Goal: Communication & Community: Share content

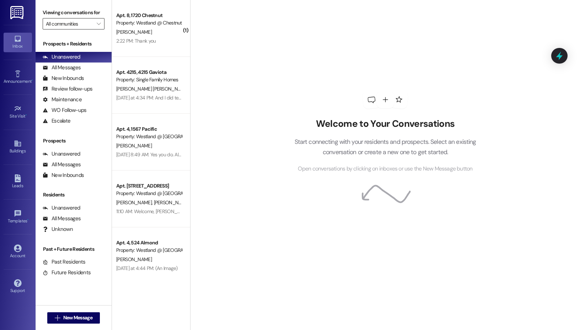
click at [85, 23] on input "All communities" at bounding box center [69, 23] width 47 height 11
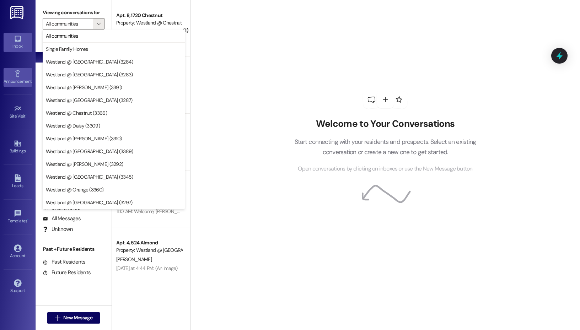
click at [18, 70] on icon at bounding box center [18, 74] width 8 height 8
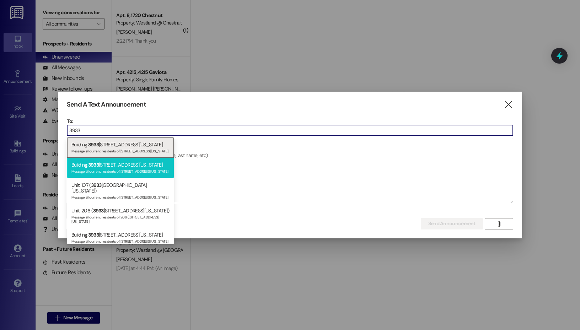
type input "3933"
click at [142, 164] on div "Building: [STREET_ADDRESS][US_STATE] Message all current residents of [STREET_A…" at bounding box center [120, 168] width 107 height 20
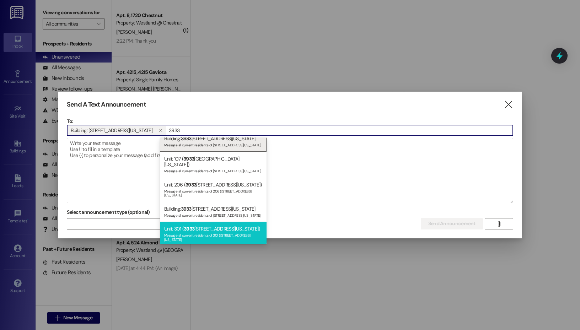
scroll to position [7, 0]
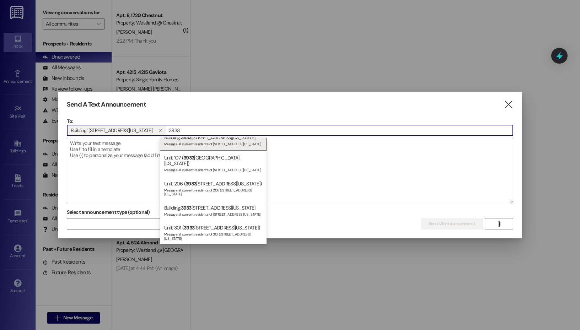
type input "3933"
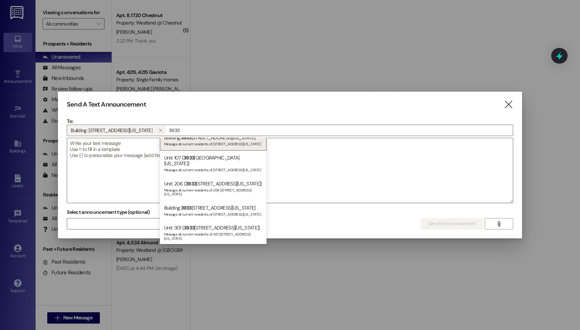
click at [510, 110] on div "Send A Text Announcement  To: Building: [STREET_ADDRESS][US_STATE]  Drop imag…" at bounding box center [290, 165] width 464 height 147
click at [510, 106] on icon "" at bounding box center [509, 104] width 10 height 7
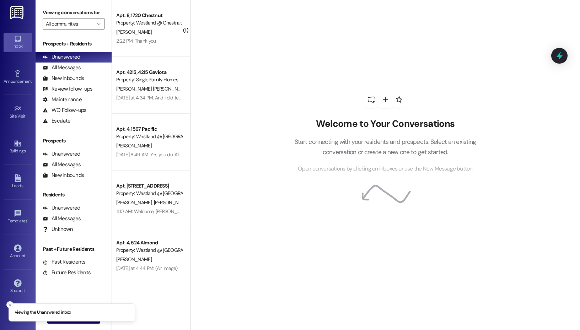
click at [9, 304] on line "Close toast" at bounding box center [10, 305] width 2 height 2
click at [67, 319] on span "New Message" at bounding box center [77, 317] width 29 height 7
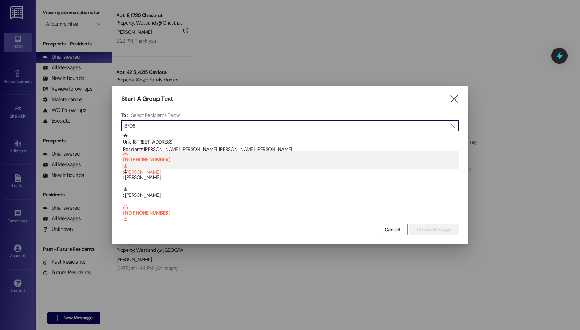
type input "3708"
click at [211, 152] on b "(NO PHONE NUMBER)" at bounding box center [291, 157] width 336 height 12
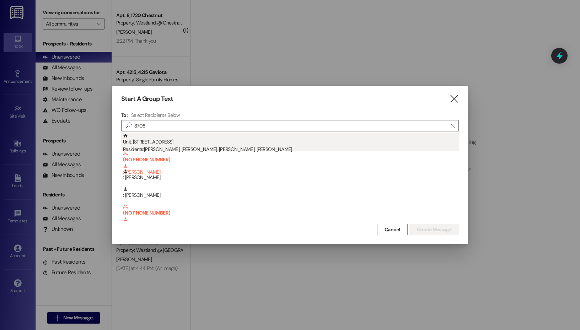
click at [213, 149] on div "Residents: Evelyn Ashton, Lindsay Litwin, Asher Litwin, Evelyn Ashton" at bounding box center [291, 149] width 336 height 7
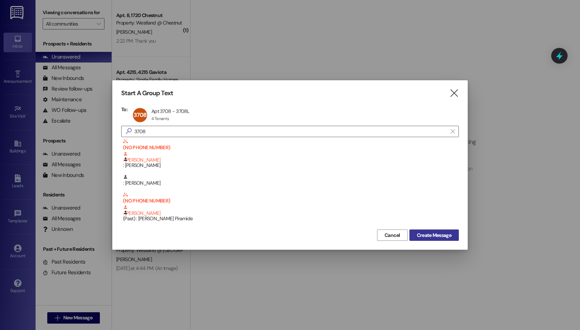
click at [446, 234] on span "Create Message" at bounding box center [434, 235] width 34 height 7
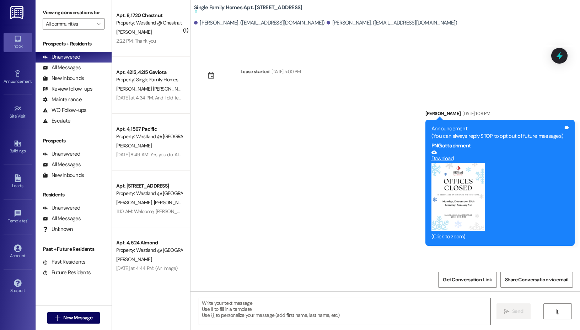
scroll to position [14640, 0]
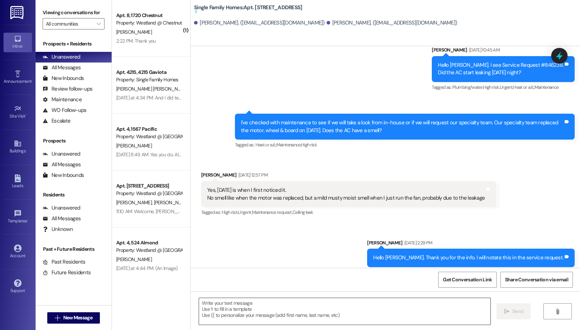
click at [277, 313] on textarea at bounding box center [345, 311] width 292 height 27
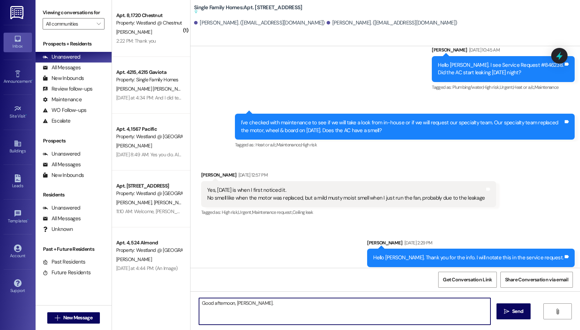
click at [273, 310] on textarea "Good afternoon, Asher." at bounding box center [345, 311] width 292 height 27
type textarea "Good afternoon, Asher. Our specialty team is scheduled to repair the AC unit on…"
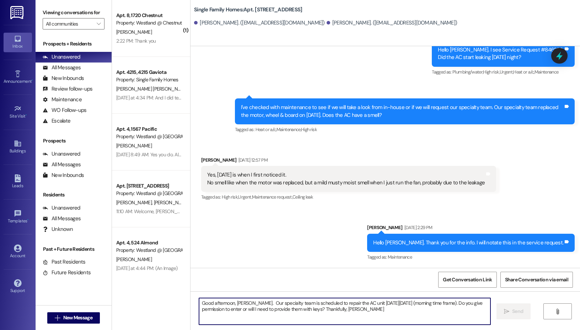
scroll to position [14661, 0]
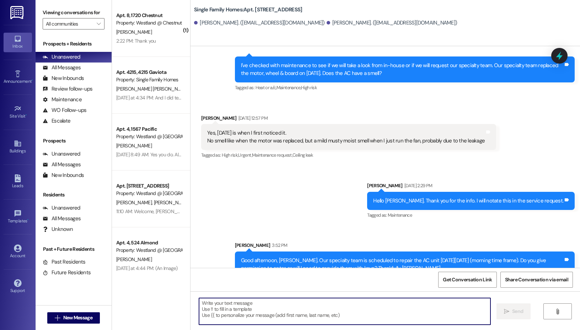
click at [361, 257] on div "Good afternoon, Asher. Our specialty team is scheduled to repair the AC unit on…" at bounding box center [402, 264] width 323 height 15
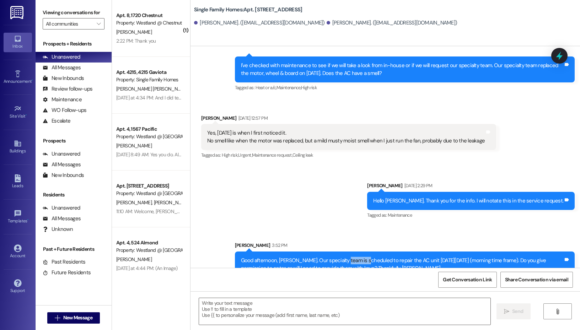
click at [361, 257] on div "Good afternoon, Asher. Our specialty team is scheduled to repair the AC unit on…" at bounding box center [402, 264] width 323 height 15
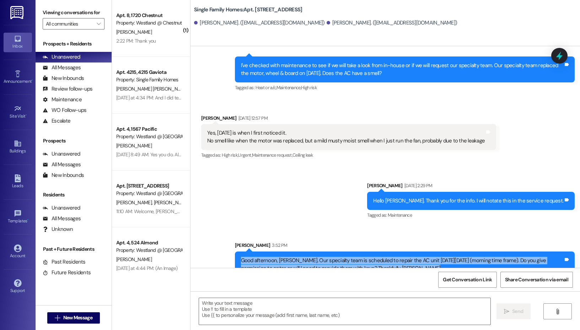
click at [361, 257] on div "Good afternoon, Asher. Our specialty team is scheduled to repair the AC unit on…" at bounding box center [402, 264] width 323 height 15
copy div "Good afternoon, Asher. Our specialty team is scheduled to repair the AC unit on…"
click at [72, 318] on span "New Message" at bounding box center [77, 317] width 29 height 7
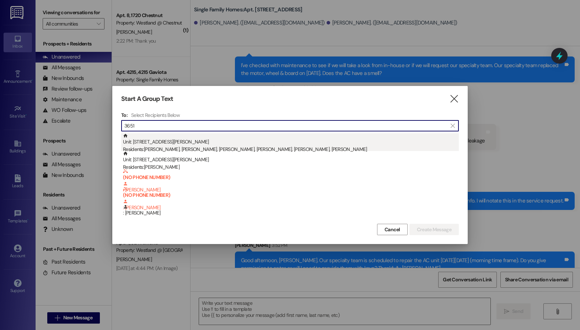
type input "3651"
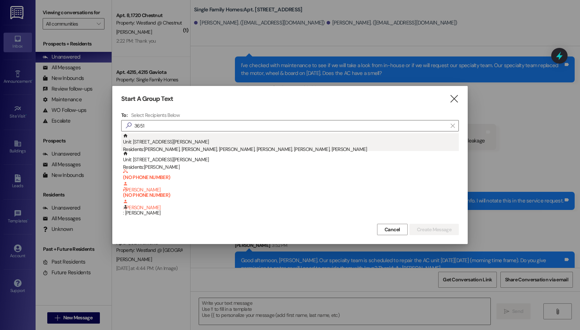
click at [217, 141] on div "Unit: 3651 - 3651 Gundry Ave. Residents: Antonio Quintana, Ruby Quintana, Silvi…" at bounding box center [291, 143] width 336 height 20
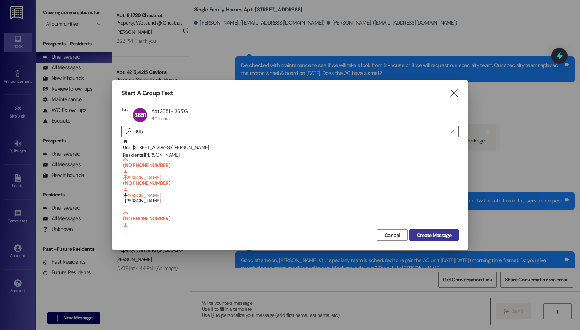
click at [421, 235] on span "Create Message" at bounding box center [434, 235] width 34 height 7
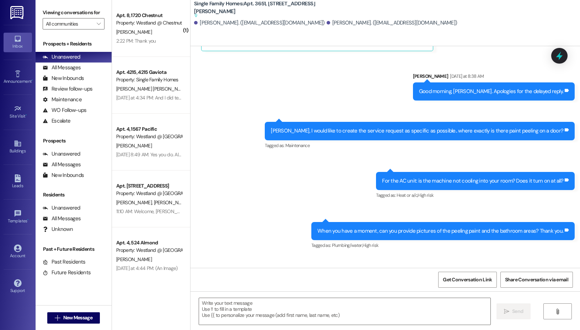
scroll to position [8194, 0]
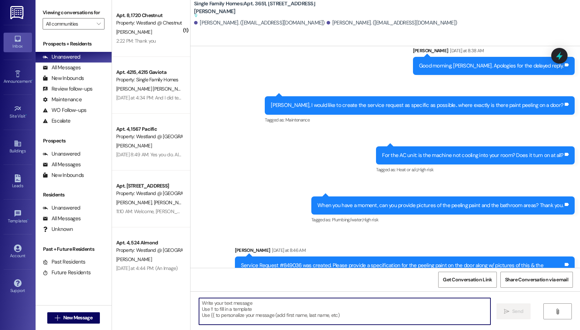
click at [247, 298] on textarea at bounding box center [345, 311] width 292 height 27
paste textarea "Good afternoon, Asher. Our specialty team is scheduled to repair the AC unit on…"
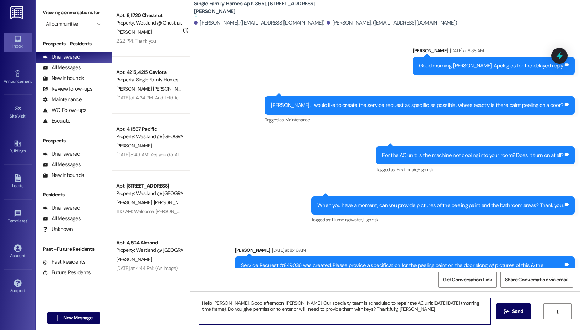
drag, startPoint x: 273, startPoint y: 304, endPoint x: 185, endPoint y: 302, distance: 87.5
click at [185, 302] on div "( 1 ) Apt. 8, 1720 Chestnut Property: Westland @ Chestnut (3366) F. Francois 2:…" at bounding box center [346, 165] width 468 height 330
click at [360, 310] on textarea "Good afternoon, Silvia. Our specialty team is scheduled to repair the AC unit o…" at bounding box center [345, 311] width 292 height 27
drag, startPoint x: 226, startPoint y: 310, endPoint x: 292, endPoint y: 308, distance: 66.2
click at [292, 308] on textarea "Good afternoon, Silvia. Our specialty team is scheduled to repair the AC unit o…" at bounding box center [345, 311] width 292 height 27
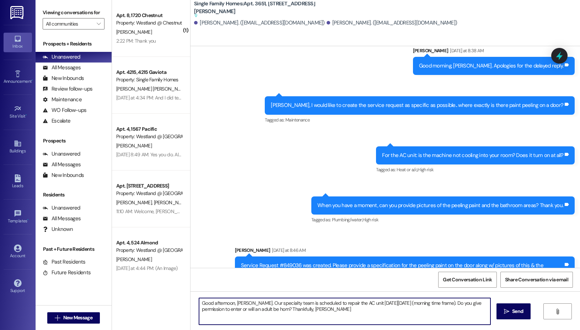
type textarea "Good afternoon, Silvia. Our specialty team is scheduled to repair the AC unit o…"
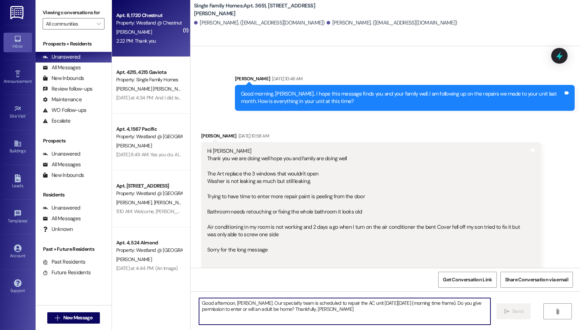
scroll to position [7817, 0]
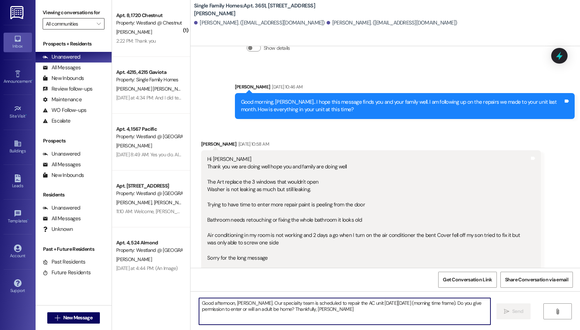
click at [83, 20] on input "All communities" at bounding box center [69, 23] width 47 height 11
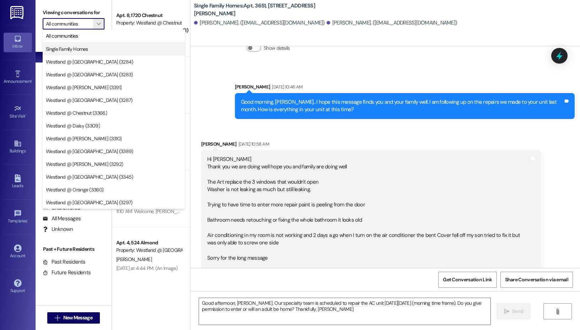
click at [85, 48] on span "Single Family Homes" at bounding box center [67, 49] width 42 height 7
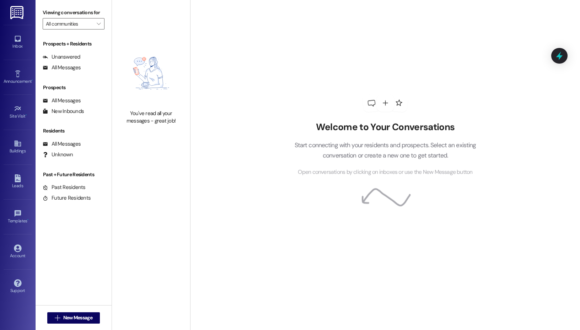
type input "Single Family Homes"
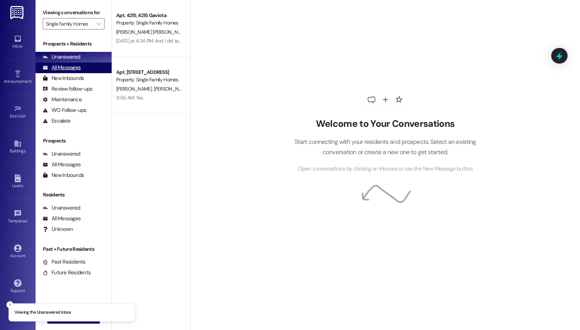
click at [71, 70] on div "All Messages" at bounding box center [62, 67] width 38 height 7
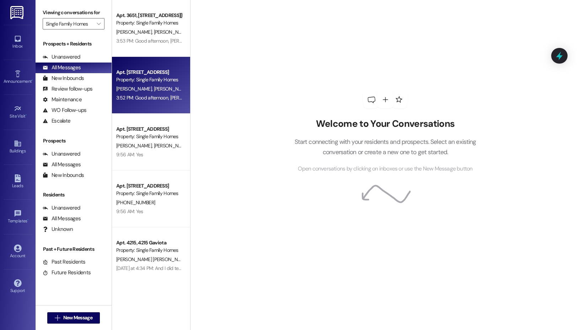
click at [156, 75] on div "Apt. 3708, 3708 Linden Avenue" at bounding box center [149, 72] width 66 height 7
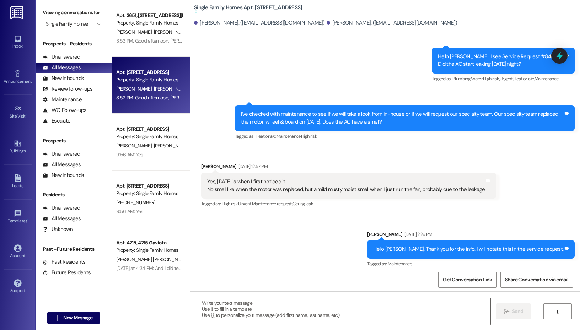
scroll to position [14708, 0]
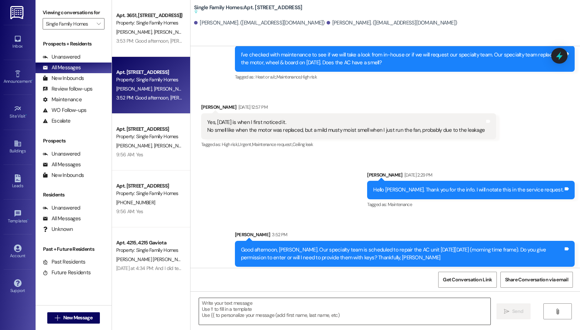
click at [300, 307] on textarea at bounding box center [345, 311] width 292 height 27
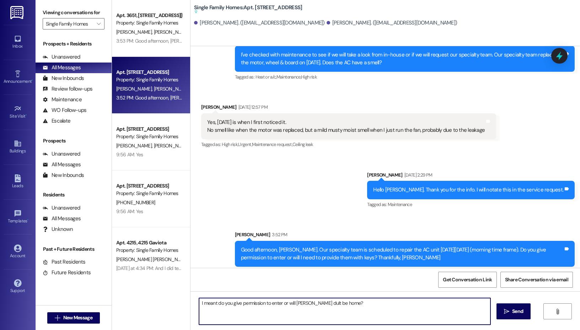
click at [307, 304] on textarea "I meant do you give permission to enter or will Ana dult be home?" at bounding box center [345, 311] width 292 height 27
click at [362, 308] on textarea "I meant do you give permission to enter or will an adult be home?" at bounding box center [345, 311] width 292 height 27
type textarea "I meant do you give permission to enter or will an adult be home? Sorry about t…"
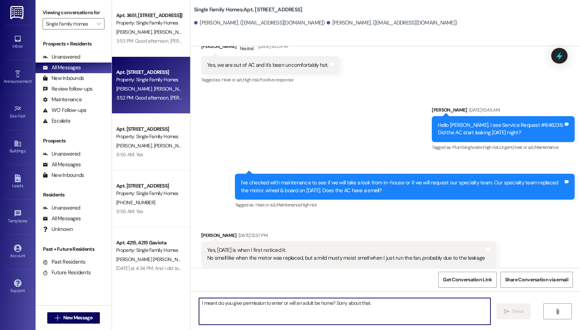
scroll to position [14721, 0]
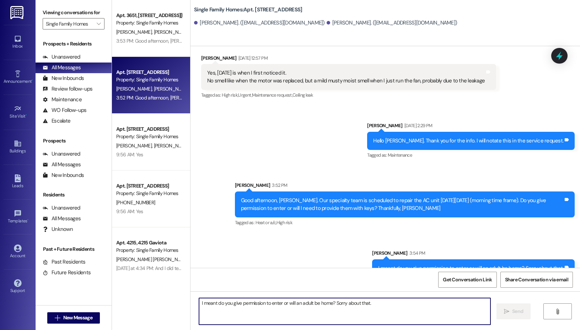
click at [297, 197] on div "Good afternoon, Asher. Our specialty team is scheduled to repair the AC unit on…" at bounding box center [402, 204] width 323 height 15
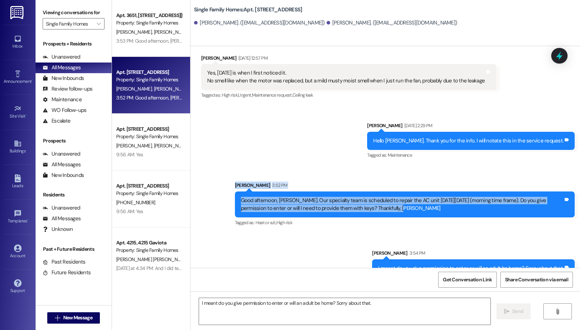
drag, startPoint x: 389, startPoint y: 194, endPoint x: 224, endPoint y: 170, distance: 166.8
click at [224, 170] on div "Sent via SMS Elizabeth Jijon Sep 09, 2025 at 2:29 PM Hello Asher. Thank you for…" at bounding box center [386, 194] width 390 height 177
copy div "Elizabeth Jijon 3:52 PM Good afternoon, Asher. Our specialty team is scheduled …"
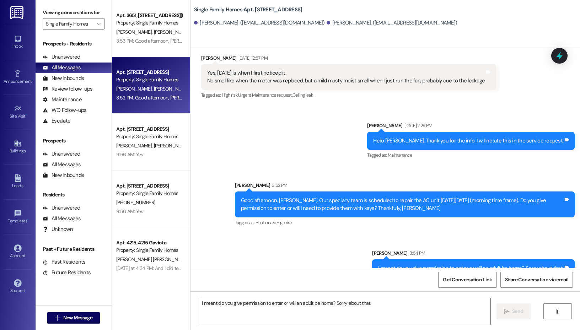
click at [412, 250] on div "3:54 PM" at bounding box center [416, 253] width 17 height 7
click at [527, 265] on div "I meant do you give permission to enter or will an adult be home? Sorry about t…" at bounding box center [470, 268] width 185 height 7
click at [372, 223] on div "Sent via SMS Elizabeth Jijon Sep 09, 2025 at 2:29 PM Hello Asher. Thank you for…" at bounding box center [386, 194] width 390 height 177
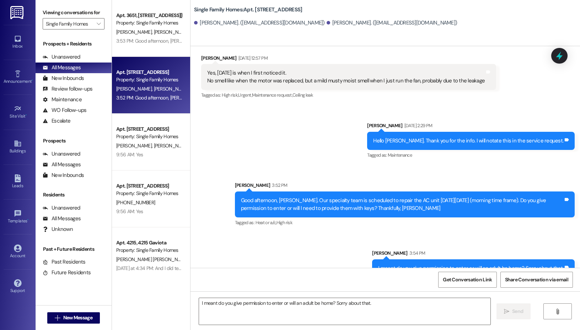
click at [369, 244] on div "Sent via SMS Elizabeth Jijon 3:54 PM I meant do you give permission to enter or…" at bounding box center [473, 263] width 213 height 39
drag, startPoint x: 371, startPoint y: 237, endPoint x: 561, endPoint y: 254, distance: 191.4
click at [561, 254] on div "Sent via SMS Elizabeth Jijon 3:54 PM I meant do you give permission to enter or…" at bounding box center [473, 263] width 213 height 39
copy div "Elizabeth Jijon 3:54 PM I meant do you give permission to enter or will an adul…"
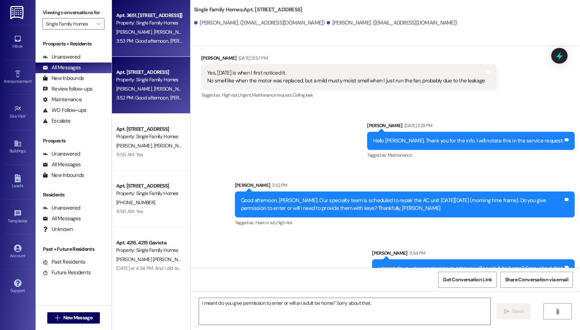
click at [161, 29] on span "L. Quintana" at bounding box center [172, 32] width 36 height 6
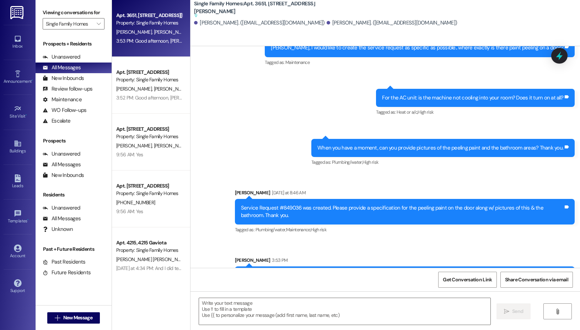
scroll to position [8262, 0]
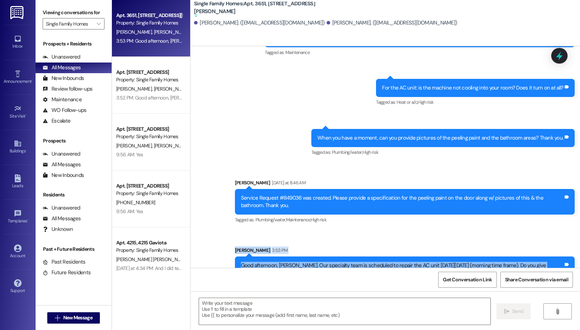
drag, startPoint x: 346, startPoint y: 244, endPoint x: 232, endPoint y: 219, distance: 116.5
click at [230, 241] on div "Sent via SMS Elizabeth Jijon 3:53 PM Good afternoon, Silvia. Our specialty team…" at bounding box center [405, 269] width 351 height 57
copy div "Elizabeth Jijon 3:53 PM Good afternoon, Silvia. Our specialty team is scheduled…"
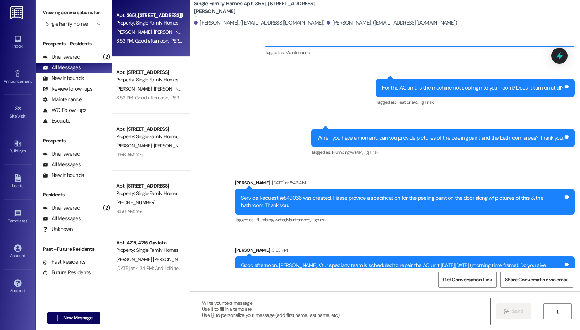
click at [407, 215] on div "Tagged as: Plumbing/water , Click to highlight conversations about Plumbing/wat…" at bounding box center [405, 220] width 340 height 10
click at [95, 23] on span "" at bounding box center [98, 23] width 7 height 11
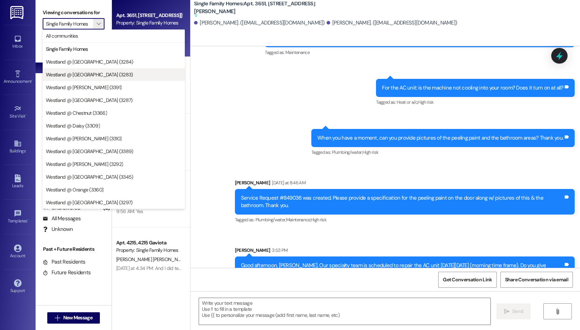
click at [94, 73] on span "Westland @ [GEOGRAPHIC_DATA] (3283)" at bounding box center [89, 74] width 87 height 7
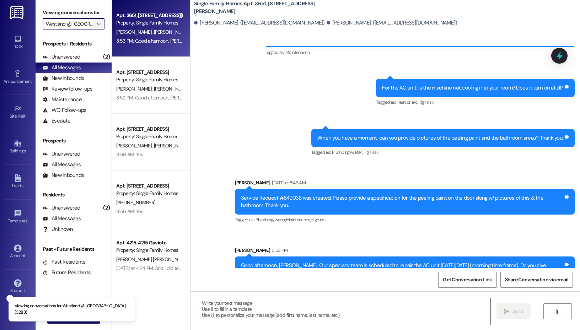
click at [101, 22] on span "" at bounding box center [98, 23] width 7 height 11
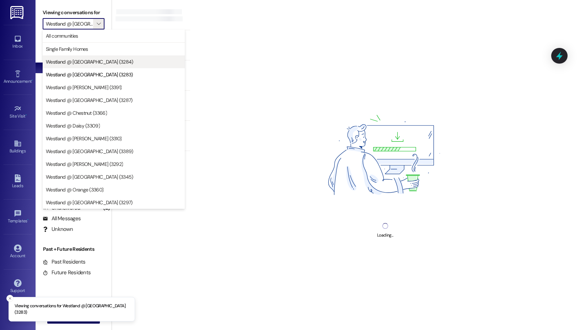
scroll to position [0, 10]
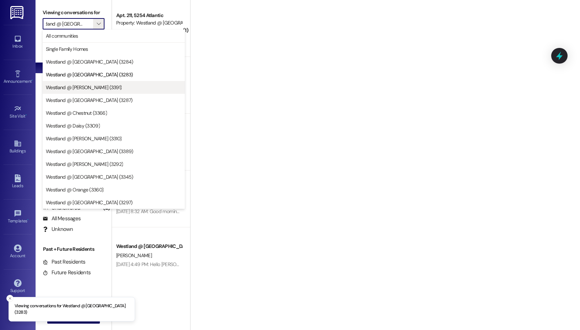
click at [94, 87] on span "Westland @ [PERSON_NAME] (3391)" at bounding box center [84, 87] width 76 height 7
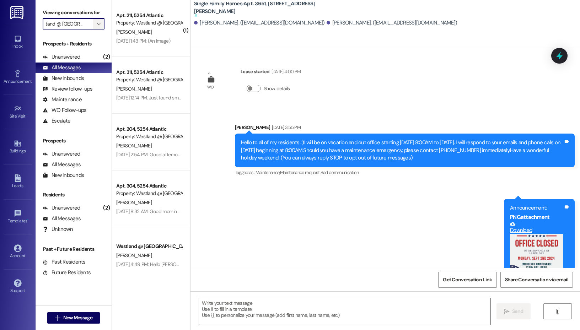
type input "Westland @ [PERSON_NAME] (3391)"
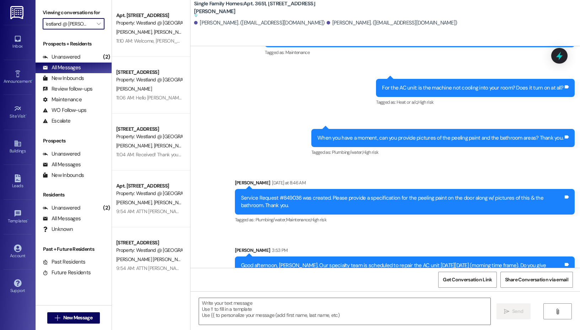
scroll to position [310, 0]
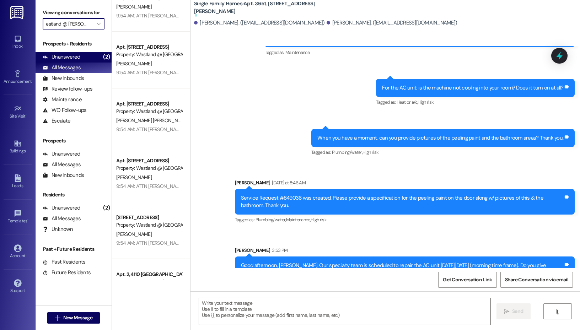
click at [78, 54] on div "Unanswered" at bounding box center [62, 56] width 38 height 7
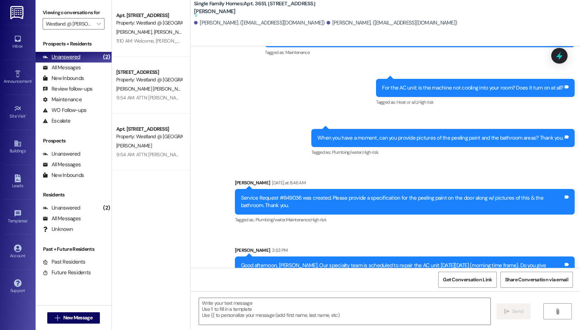
scroll to position [0, 0]
click at [92, 25] on input "Westland @ [PERSON_NAME] (3391)" at bounding box center [69, 23] width 47 height 11
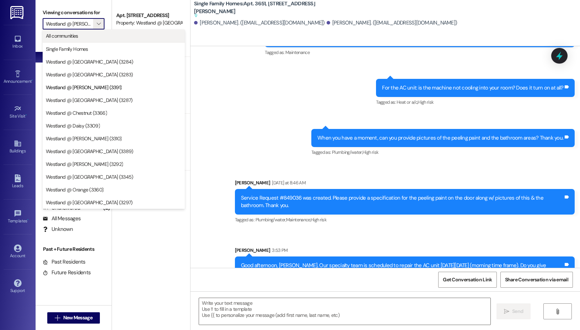
click at [104, 38] on span "All communities" at bounding box center [114, 35] width 136 height 7
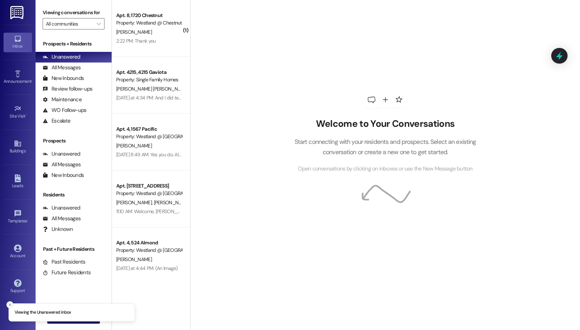
click at [9, 306] on line "Close toast" at bounding box center [10, 305] width 2 height 2
click at [65, 315] on span "New Message" at bounding box center [77, 317] width 29 height 7
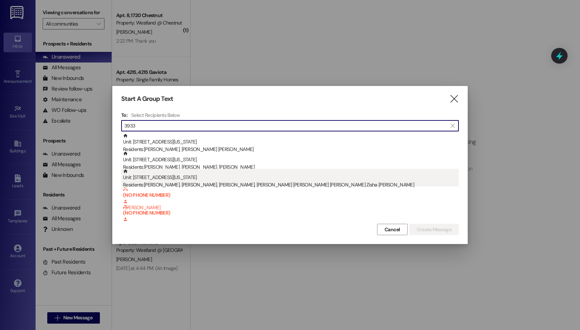
click at [227, 176] on div "Unit: 206 - 3933 N. Virginia Road #206 Residents: Charna Greenman, Shalom Green…" at bounding box center [291, 179] width 336 height 20
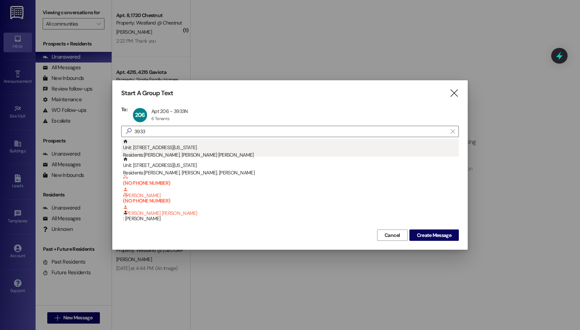
click at [228, 149] on div "Unit: 301 - 3933 N. Virginia Road # 301 Residents: Dov Alexander Litwin, Liam S…" at bounding box center [291, 149] width 336 height 20
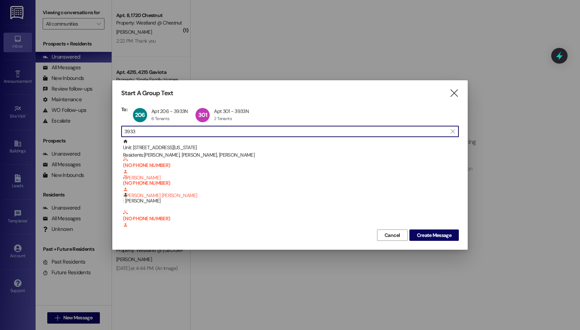
click at [240, 133] on input "3933" at bounding box center [285, 132] width 323 height 10
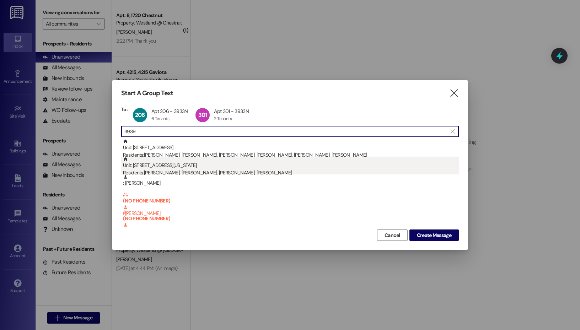
type input "3939"
click at [237, 168] on div "Unit: 109 - 3939 N. Virginia Rd #109 Residents: Trevon Lane, Nia Lane, Trevon L…" at bounding box center [291, 167] width 336 height 20
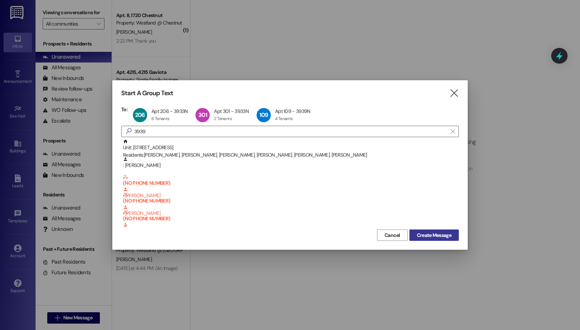
click at [420, 232] on span "Create Message" at bounding box center [434, 235] width 34 height 7
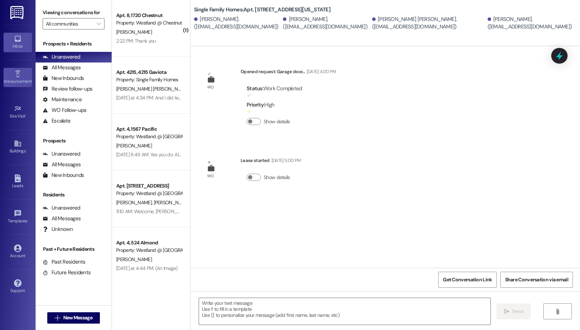
click at [20, 73] on icon at bounding box center [18, 74] width 8 height 8
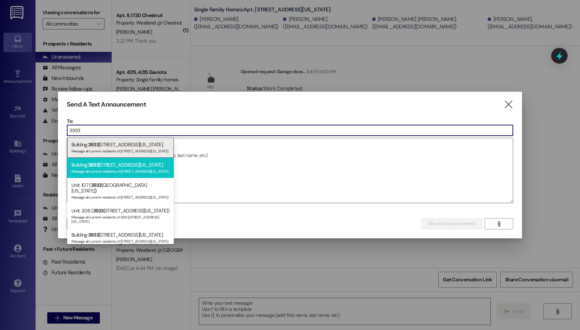
type input "3933"
click at [140, 163] on div "Building: [STREET_ADDRESS][US_STATE] Message all current residents of [STREET_A…" at bounding box center [120, 168] width 107 height 20
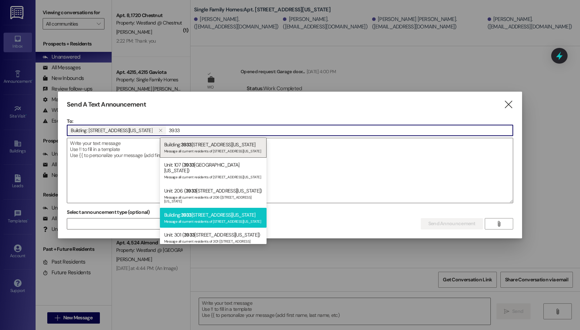
scroll to position [11, 0]
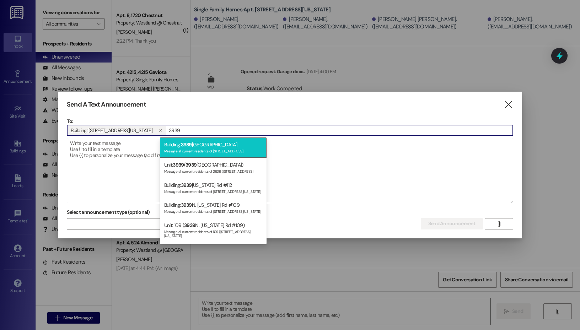
type input "3939"
click at [223, 149] on div "Message all current residents of [STREET_ADDRESS]" at bounding box center [213, 151] width 98 height 6
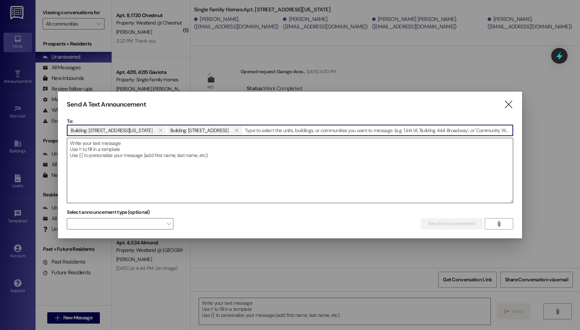
click at [204, 163] on textarea at bounding box center [290, 170] width 446 height 65
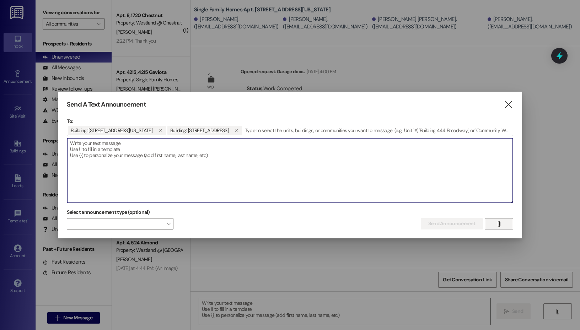
click at [502, 225] on span "" at bounding box center [499, 224] width 8 height 11
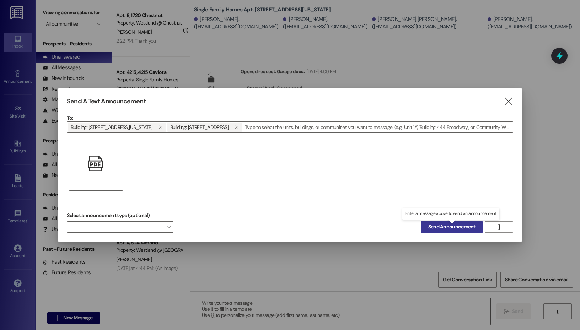
click at [452, 227] on span "Send Announcement" at bounding box center [452, 226] width 47 height 7
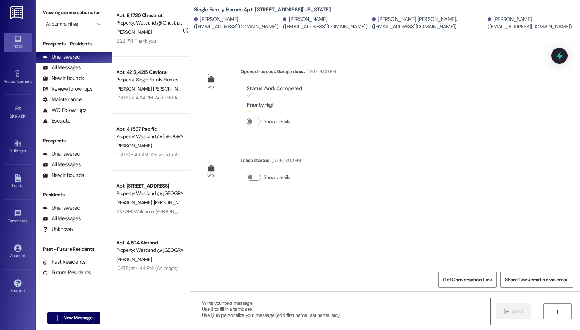
click at [91, 21] on input "All communities" at bounding box center [69, 23] width 47 height 11
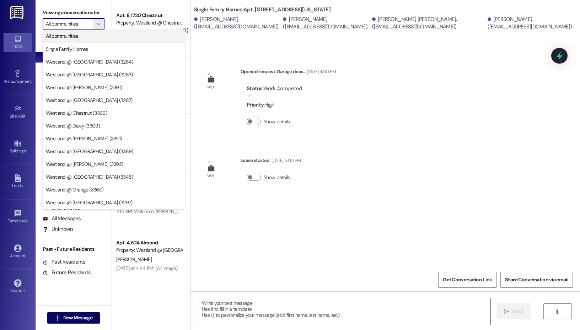
click at [91, 38] on span "All communities" at bounding box center [114, 35] width 136 height 7
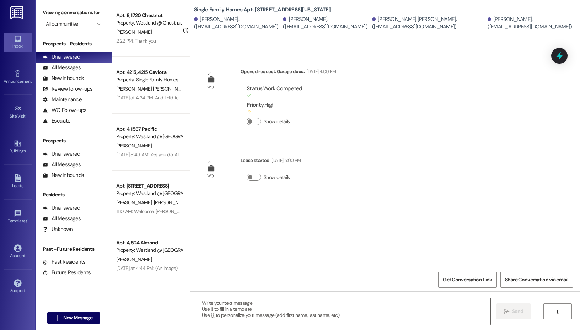
click at [100, 16] on label "Viewing conversations for" at bounding box center [74, 12] width 62 height 11
